Goal: Information Seeking & Learning: Learn about a topic

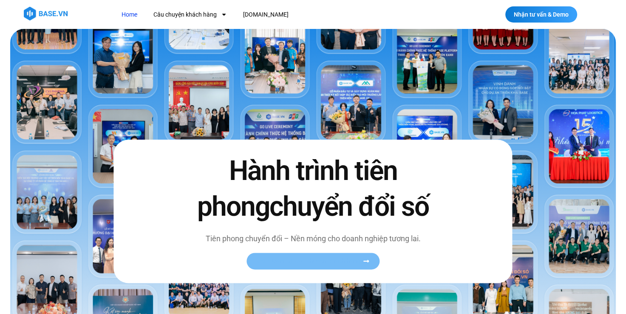
click at [312, 262] on span "Xem toàn bộ câu chuyện khách hàng" at bounding box center [309, 261] width 104 height 6
click at [326, 261] on span "Xem toàn bộ câu chuyện khách hàng" at bounding box center [309, 261] width 104 height 6
click at [362, 262] on span "Xem toàn bộ câu chuyện khách hàng" at bounding box center [313, 261] width 113 height 6
click at [321, 262] on span "Xem toàn bộ câu chuyện khách hàng" at bounding box center [309, 261] width 104 height 6
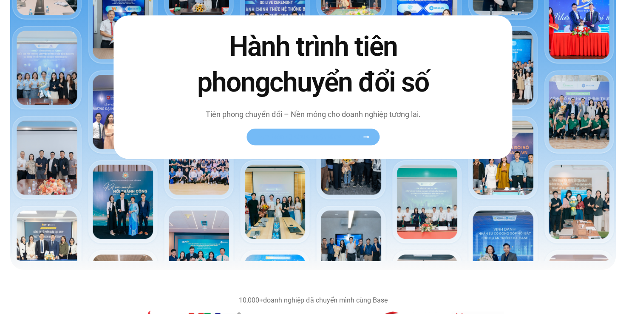
scroll to position [170, 0]
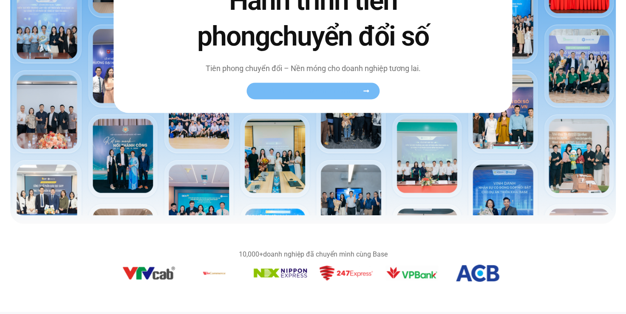
click at [361, 90] on span "Xem toàn bộ câu chuyện khách hàng" at bounding box center [313, 91] width 113 height 6
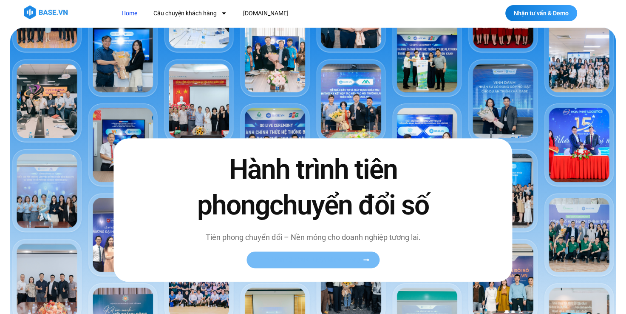
scroll to position [0, 0]
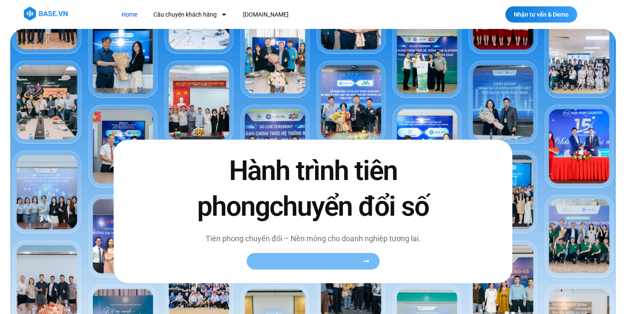
click at [366, 264] on link "Xem toàn bộ câu chuyện khách hàng" at bounding box center [313, 260] width 133 height 17
click at [318, 258] on span "Xem toàn bộ câu chuyện khách hàng" at bounding box center [309, 261] width 104 height 6
click at [262, 148] on div "Hành trình tiên phong chuyển đổi số Tiên phong chuyển đổi – Nền móng cho doanh …" at bounding box center [312, 211] width 399 height 143
click at [282, 110] on img at bounding box center [313, 207] width 606 height 356
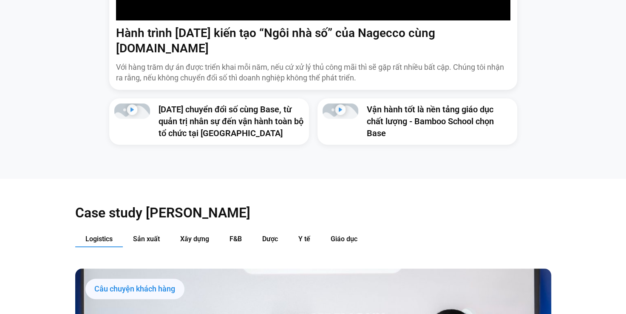
scroll to position [893, 0]
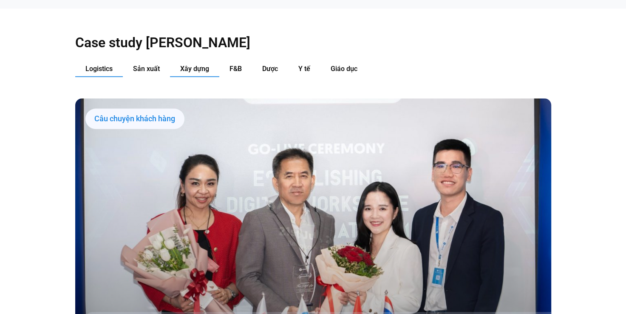
click at [193, 65] on span "Xây dựng" at bounding box center [194, 69] width 29 height 8
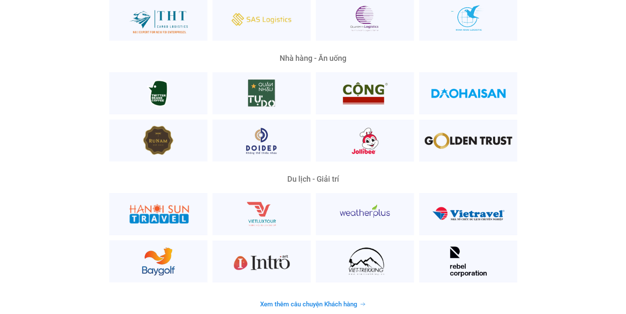
scroll to position [2168, 0]
